Goal: Information Seeking & Learning: Check status

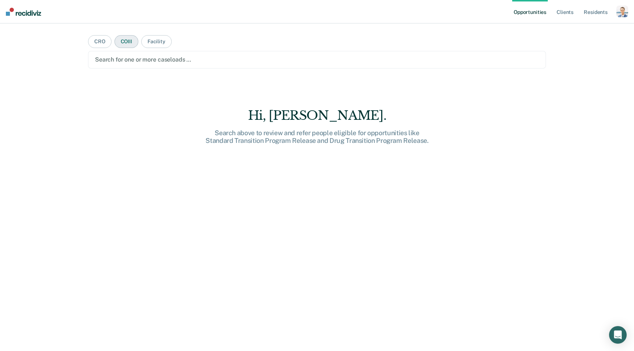
click at [125, 40] on button "COIII" at bounding box center [126, 41] width 24 height 13
click at [325, 69] on main "CRO COIII Facility Search for one or more COIIIs … Hi, [PERSON_NAME]. Search ab…" at bounding box center [316, 178] width 475 height 310
click at [326, 60] on div at bounding box center [317, 59] width 444 height 8
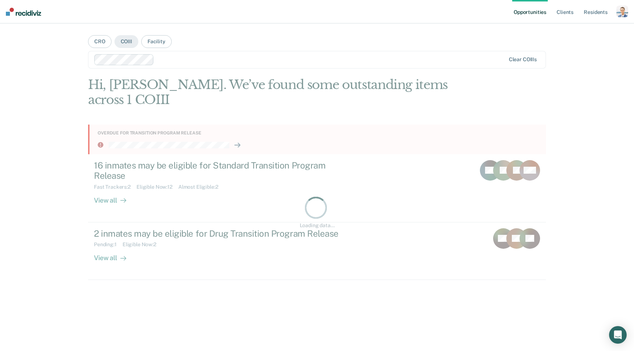
click at [297, 16] on nav "Opportunities Client s Resident s Profile How it works Log Out" at bounding box center [317, 11] width 634 height 23
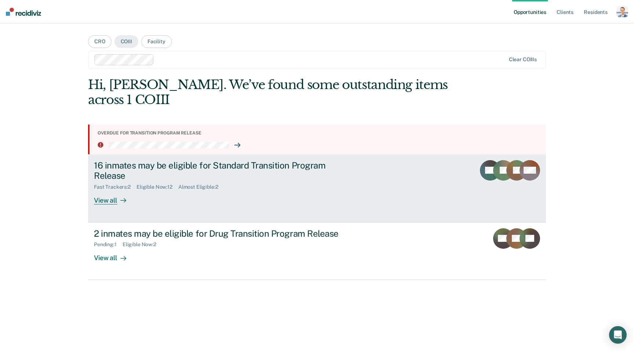
click at [107, 190] on div "View all" at bounding box center [114, 197] width 41 height 14
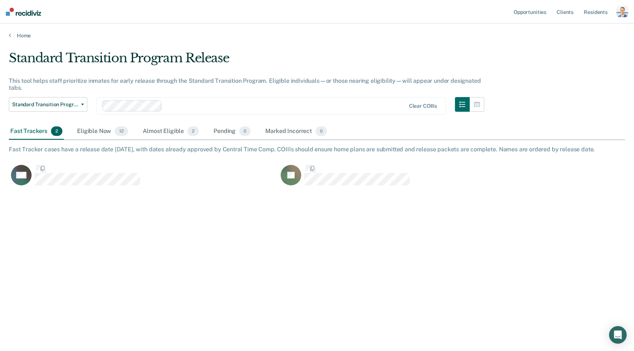
scroll to position [246, 616]
click at [98, 135] on div "Eligible Now 12" at bounding box center [103, 132] width 54 height 16
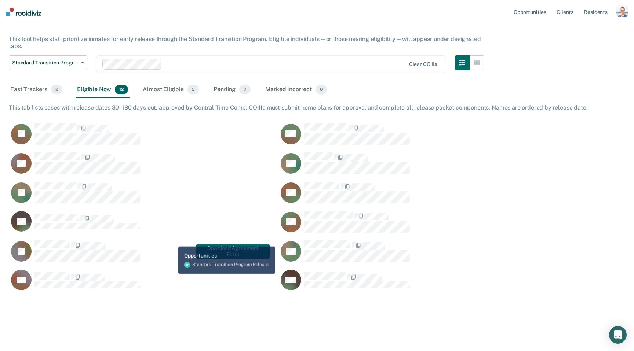
scroll to position [34, 0]
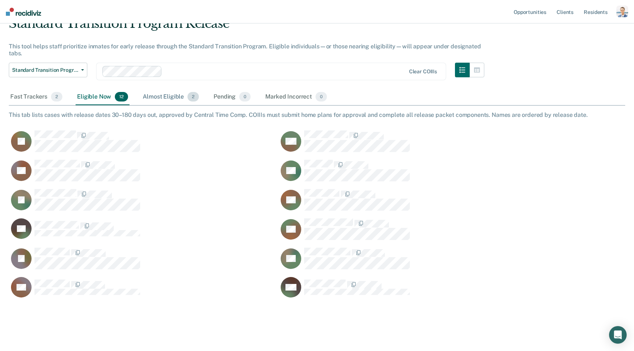
click at [161, 96] on div "Almost Eligible 2" at bounding box center [170, 97] width 59 height 16
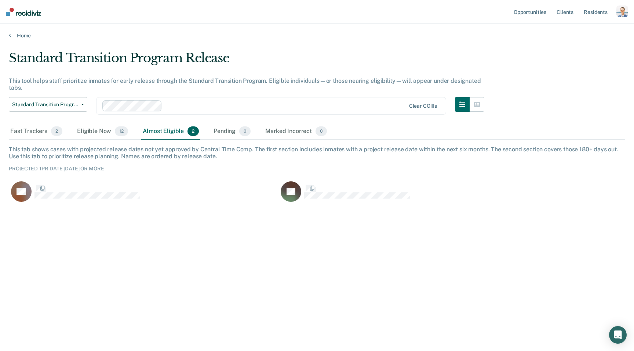
scroll to position [44, 616]
click at [238, 132] on div "Pending 0" at bounding box center [232, 132] width 40 height 16
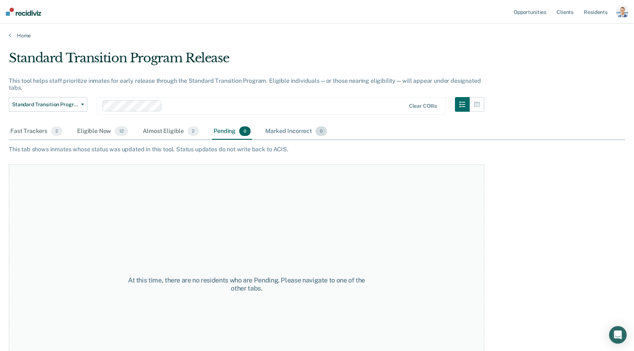
click at [291, 132] on div "Marked Incorrect 0" at bounding box center [296, 132] width 65 height 16
click at [168, 129] on div "Almost Eligible 2" at bounding box center [170, 132] width 59 height 16
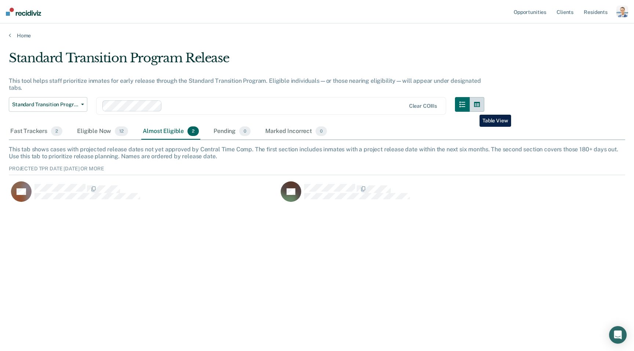
click at [474, 109] on button "button" at bounding box center [476, 104] width 15 height 15
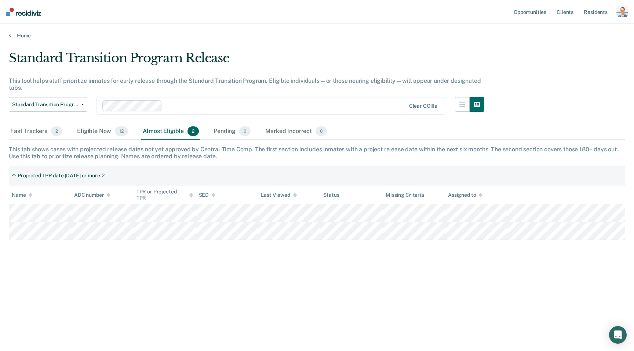
click at [344, 56] on div "Standard Transition Program Release" at bounding box center [246, 61] width 475 height 21
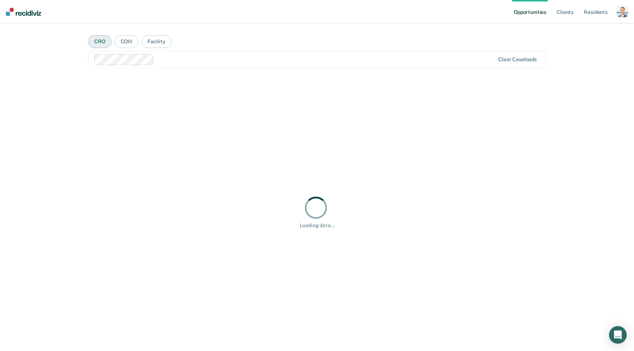
click at [92, 43] on button "CRO" at bounding box center [99, 41] width 23 height 13
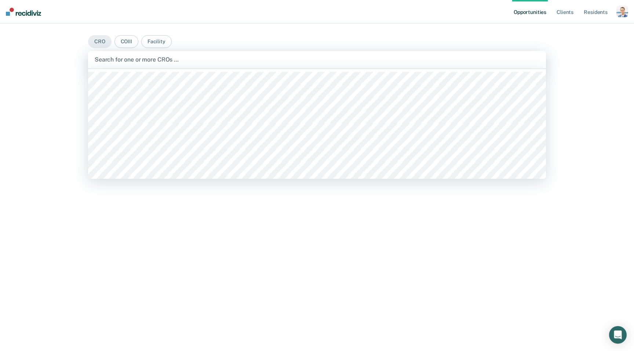
click at [163, 60] on div at bounding box center [317, 59] width 444 height 8
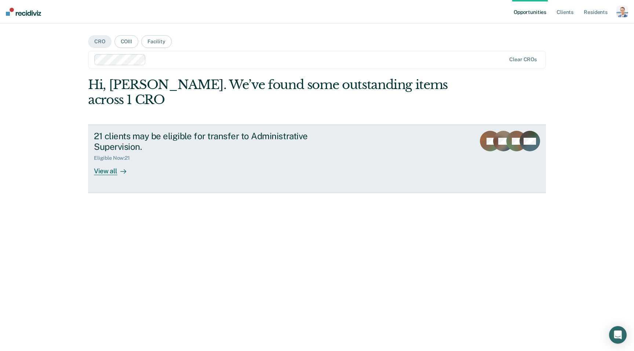
click at [192, 134] on div "21 clients may be eligible for transfer to Administrative Supervision." at bounding box center [222, 141] width 257 height 21
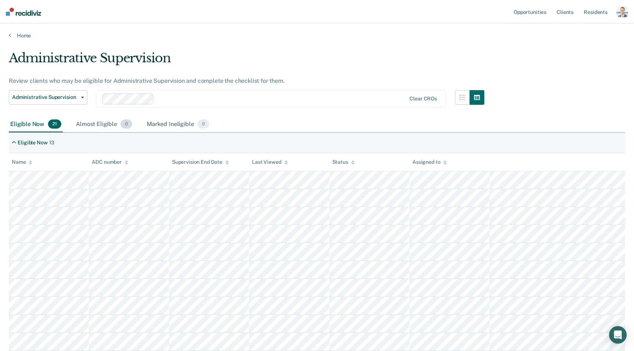
click at [118, 125] on div "Almost Eligible 0" at bounding box center [103, 125] width 59 height 16
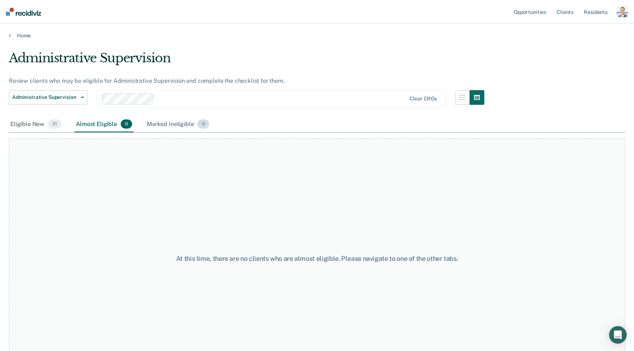
click at [186, 119] on div "Marked Ineligible 0" at bounding box center [177, 125] width 65 height 16
click at [110, 119] on div "Almost Eligible 0" at bounding box center [103, 125] width 59 height 16
click at [37, 128] on div "Eligible Now 21" at bounding box center [36, 125] width 54 height 16
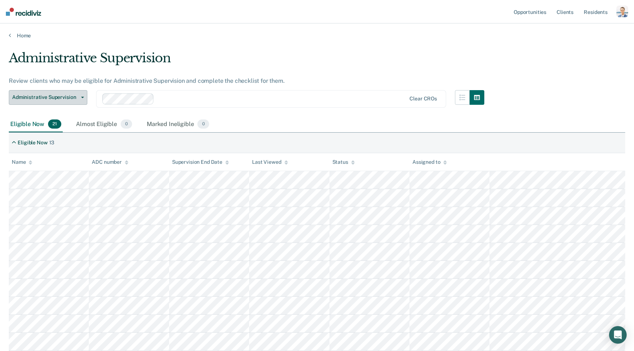
click at [61, 97] on span "Administrative Supervision" at bounding box center [45, 97] width 66 height 6
click at [88, 74] on div "Administrative Supervision Review clients who may be eligible for Administrativ…" at bounding box center [246, 84] width 475 height 66
click at [103, 134] on div "Eligible Now 13" at bounding box center [317, 143] width 616 height 21
click at [103, 124] on div "Almost Eligible 0" at bounding box center [103, 125] width 59 height 16
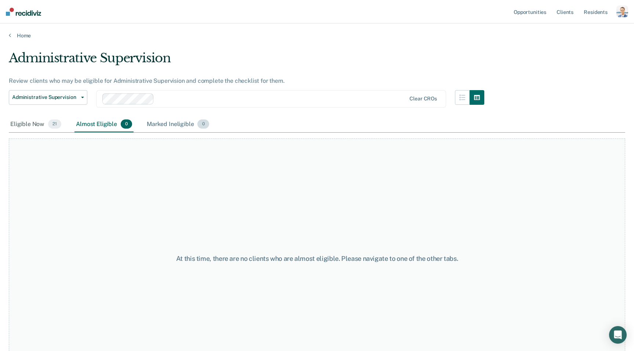
click at [164, 124] on div "Marked Ineligible 0" at bounding box center [177, 125] width 65 height 16
click at [109, 123] on div "Almost Eligible 0" at bounding box center [103, 125] width 59 height 16
click at [38, 126] on div "Eligible Now 21" at bounding box center [36, 125] width 54 height 16
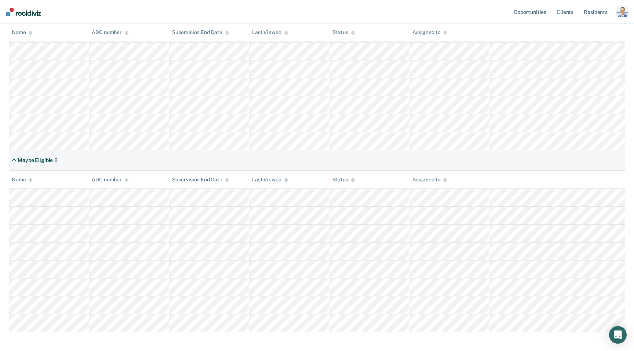
scroll to position [258, 0]
click at [18, 159] on div "Maybe Eligible" at bounding box center [35, 157] width 35 height 6
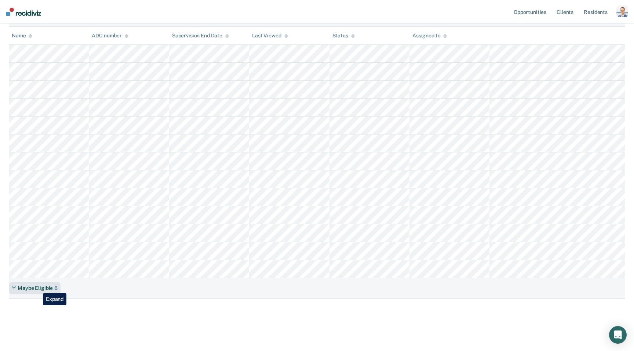
click at [37, 288] on div "Maybe Eligible" at bounding box center [35, 288] width 35 height 6
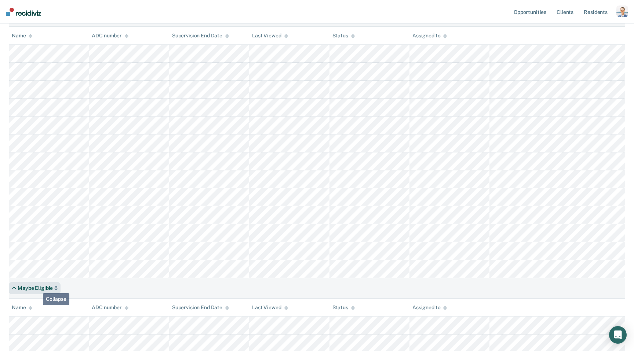
scroll to position [258, 0]
